Goal: Information Seeking & Learning: Learn about a topic

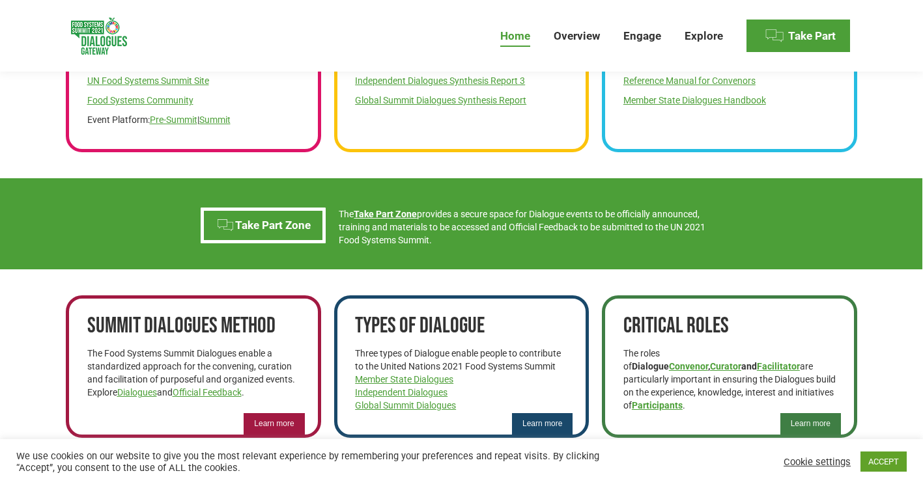
scroll to position [651, 0]
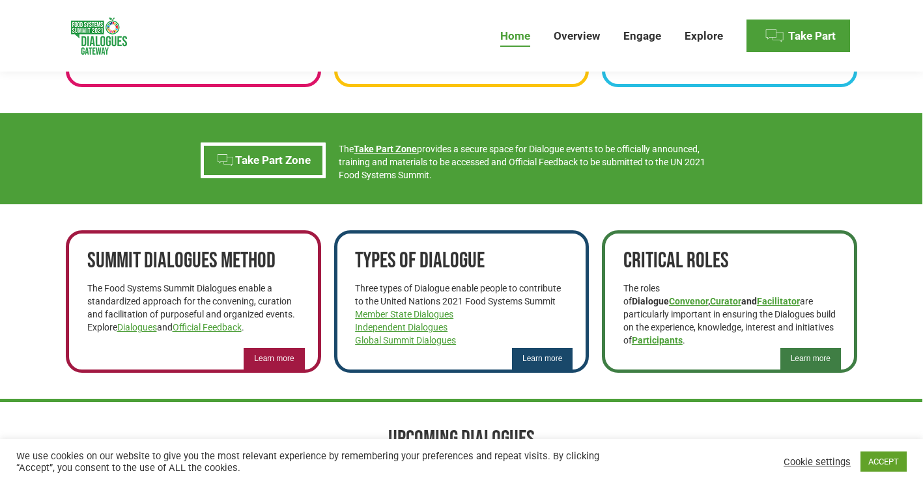
click at [274, 357] on span "Learn more" at bounding box center [274, 359] width 40 height 11
click at [140, 328] on link "Dialogues" at bounding box center [137, 327] width 40 height 10
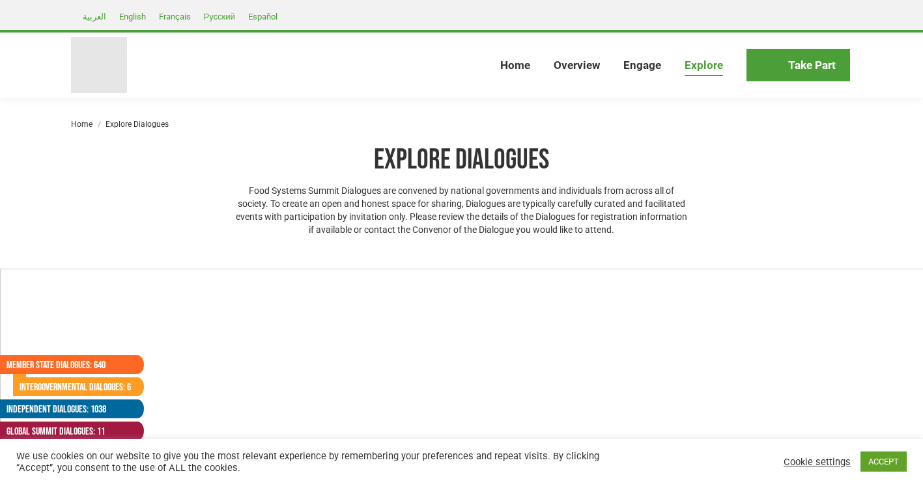
select select
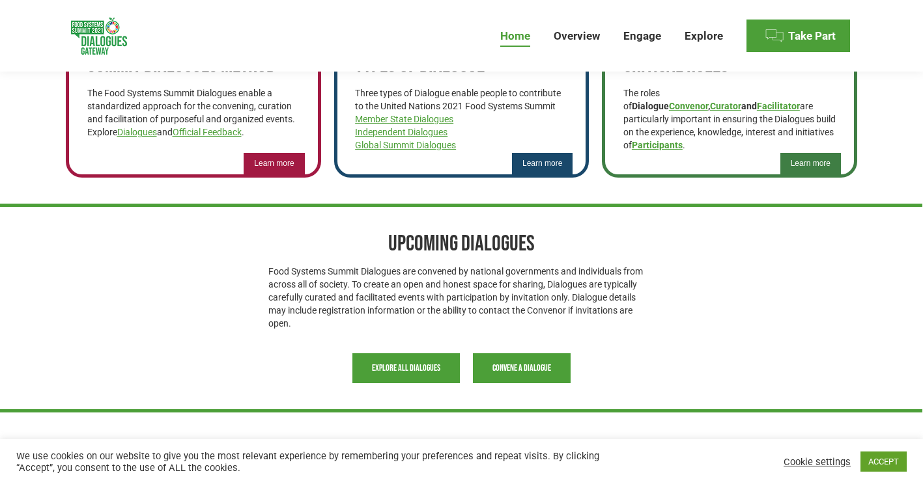
scroll to position [1025, 0]
